Goal: Task Accomplishment & Management: Manage account settings

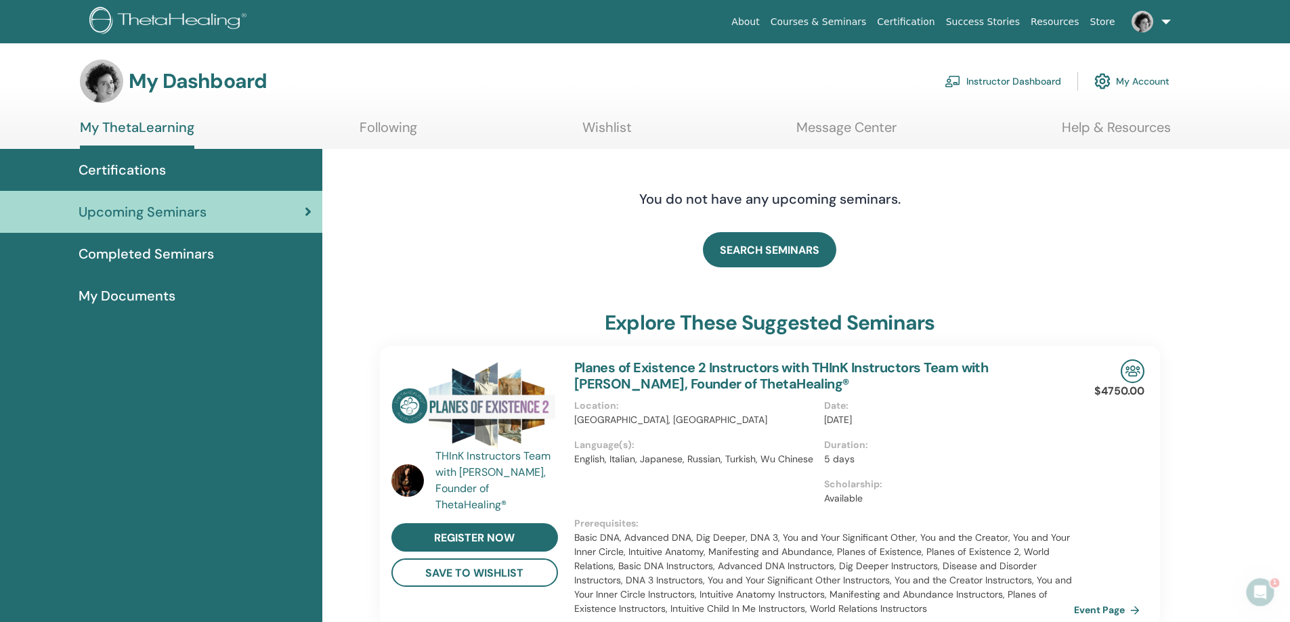
click at [1040, 78] on link "Instructor Dashboard" at bounding box center [1002, 81] width 116 height 30
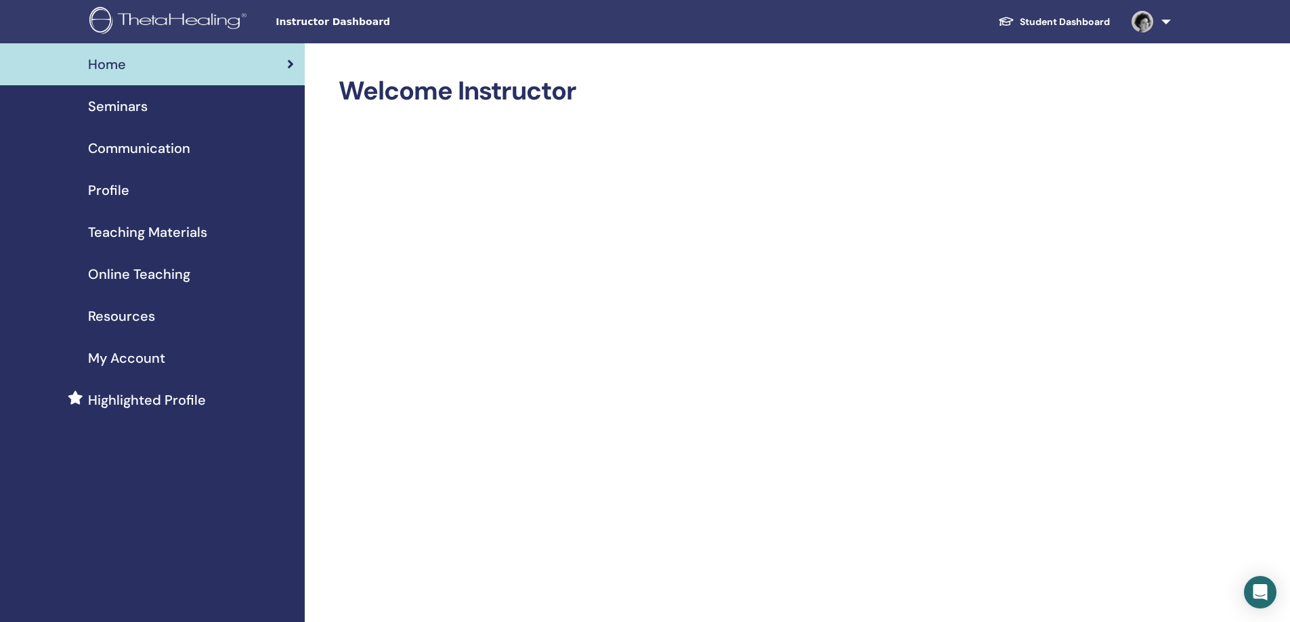
click at [131, 110] on span "Seminars" at bounding box center [118, 106] width 60 height 20
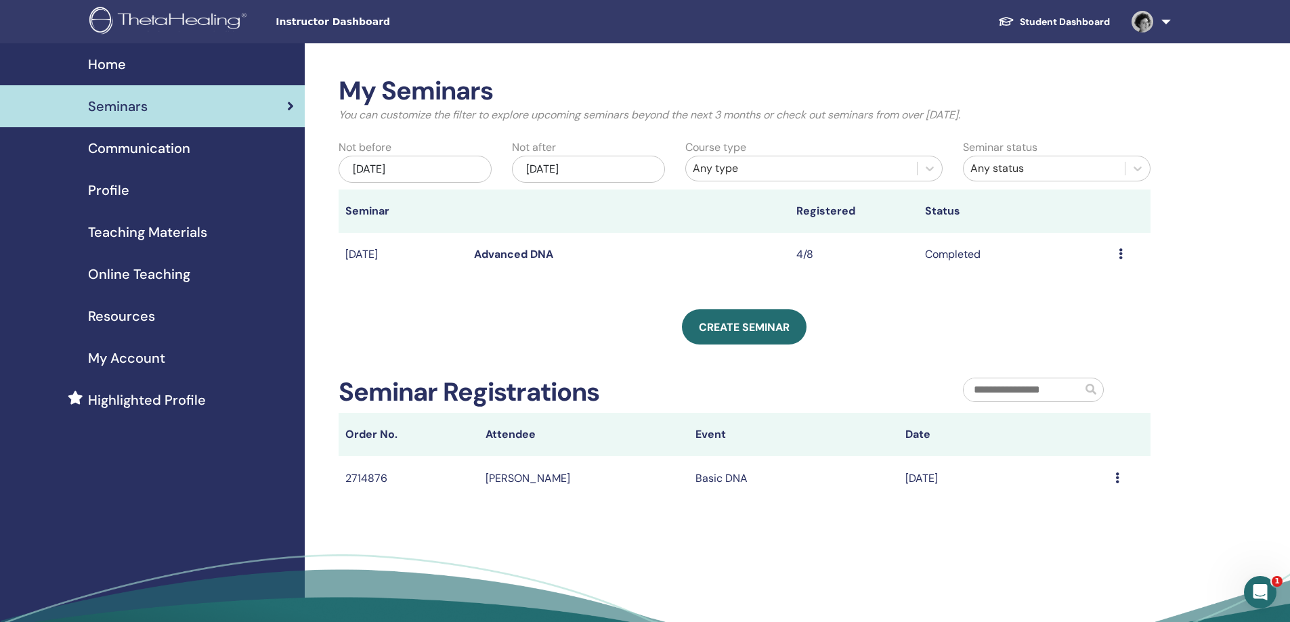
click at [639, 173] on div "Nov/14, 2025" at bounding box center [588, 169] width 153 height 27
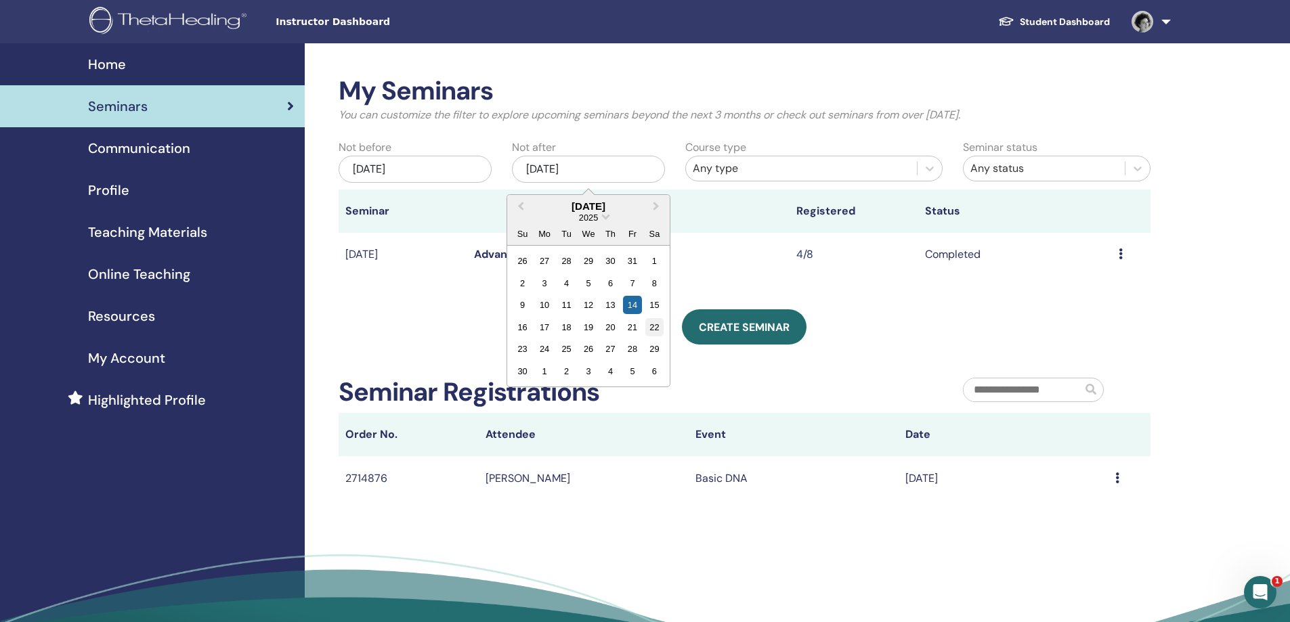
click at [652, 332] on div "22" at bounding box center [654, 327] width 18 height 18
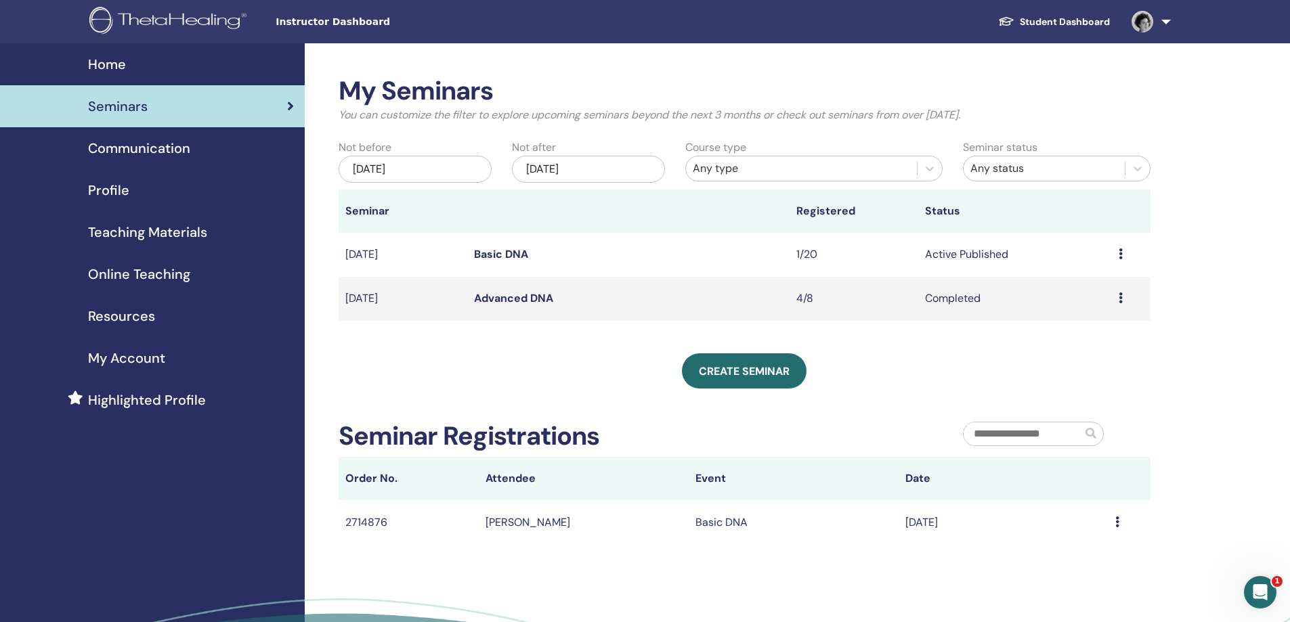
click at [1120, 254] on icon at bounding box center [1120, 253] width 4 height 11
click at [1074, 288] on link "Edit" at bounding box center [1066, 285] width 20 height 14
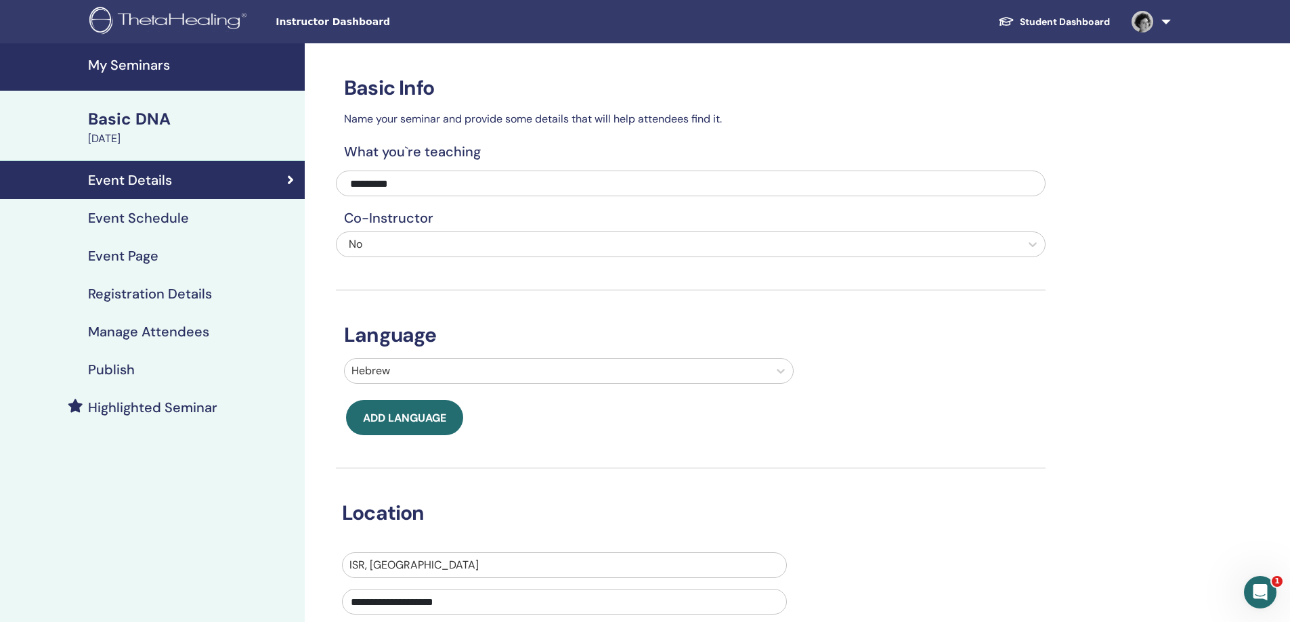
click at [149, 226] on h4 "Event Schedule" at bounding box center [138, 218] width 101 height 16
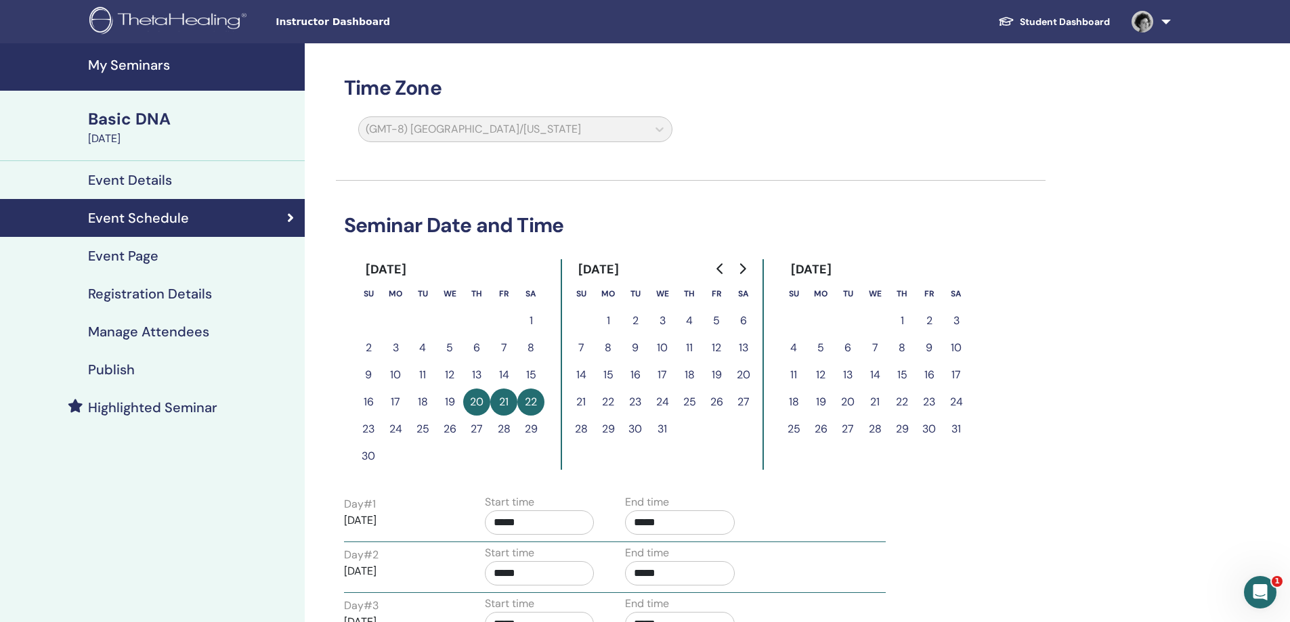
drag, startPoint x: 525, startPoint y: 405, endPoint x: 505, endPoint y: 403, distance: 20.5
click at [525, 405] on button "22" at bounding box center [530, 402] width 27 height 27
drag, startPoint x: 502, startPoint y: 403, endPoint x: 474, endPoint y: 393, distance: 29.6
click at [499, 403] on button "21" at bounding box center [503, 402] width 27 height 27
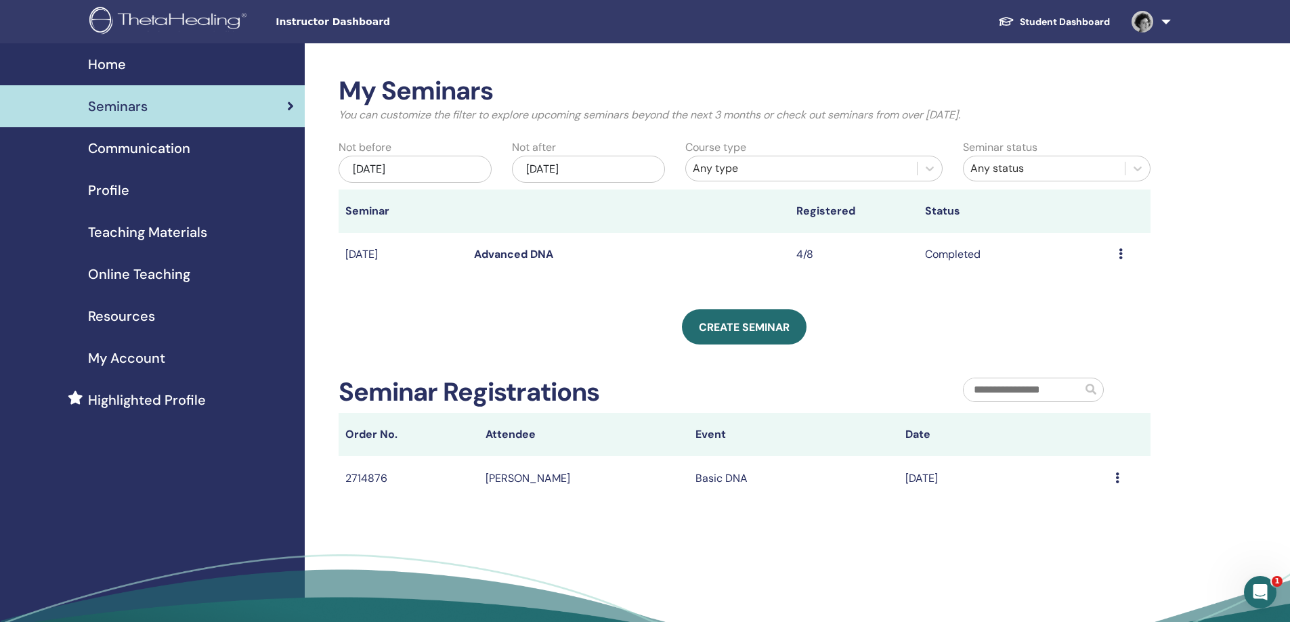
click at [591, 173] on div "[DATE]" at bounding box center [588, 169] width 153 height 27
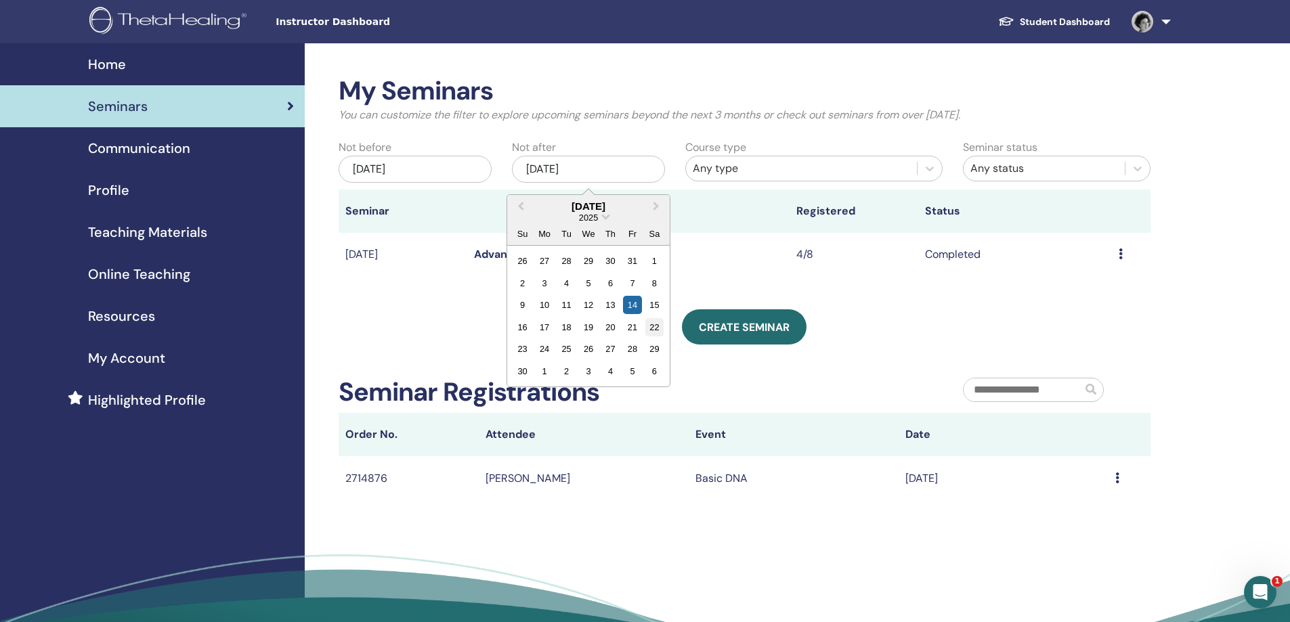
click at [650, 329] on div "22" at bounding box center [654, 327] width 18 height 18
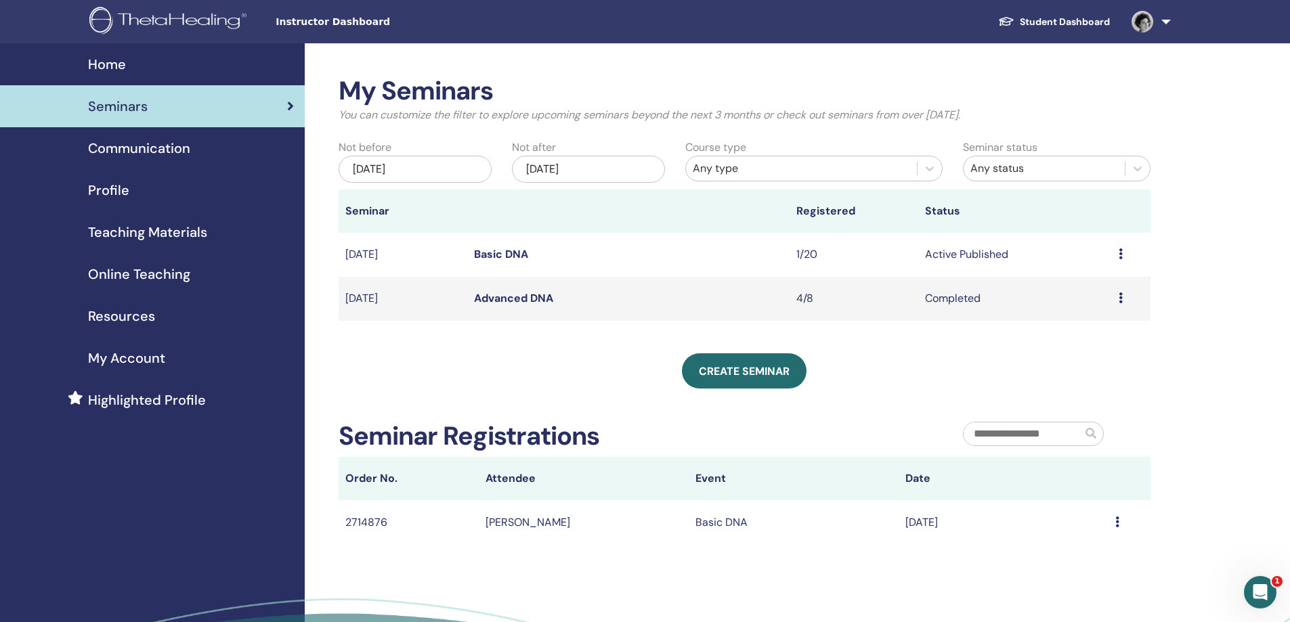
click at [1124, 254] on div "Preview Edit Attendees Cancel" at bounding box center [1130, 254] width 25 height 16
click at [1090, 325] on p "Cancel" at bounding box center [1086, 326] width 51 height 16
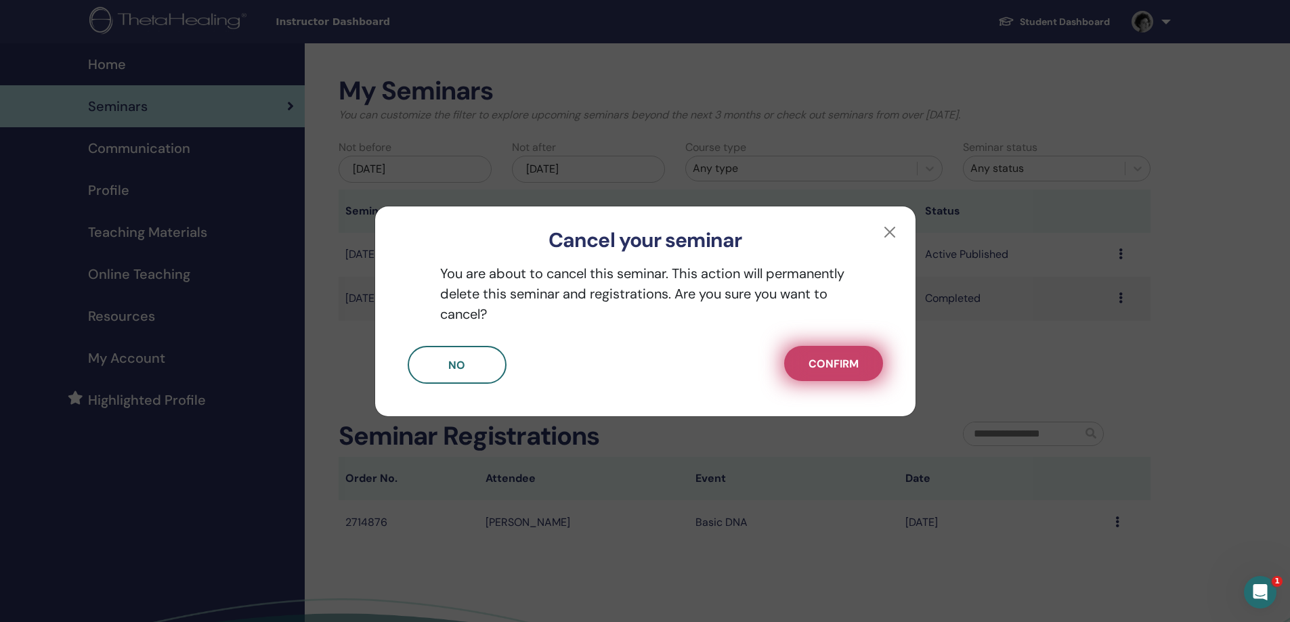
click at [827, 370] on span "Confirm" at bounding box center [833, 364] width 50 height 14
